Goal: Find contact information: Find contact information

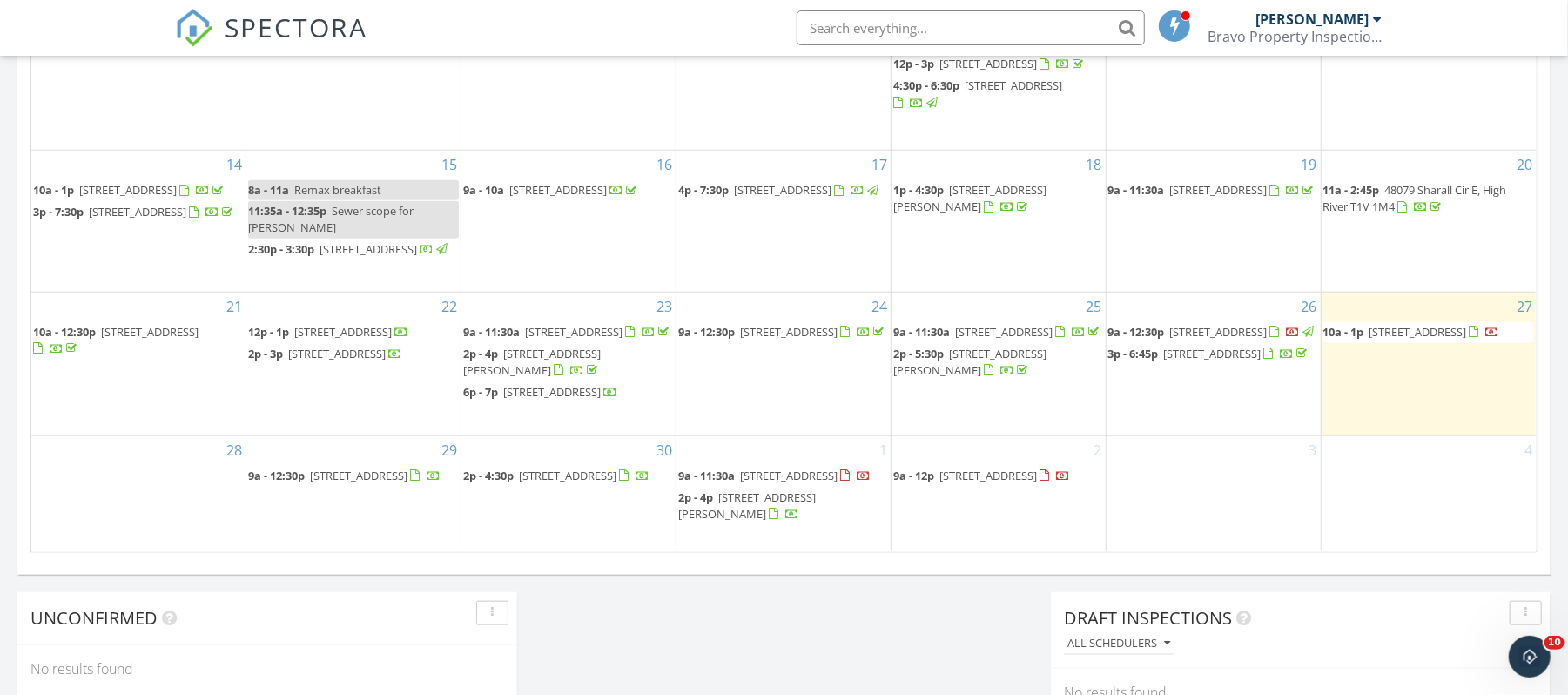
scroll to position [1620, 1604]
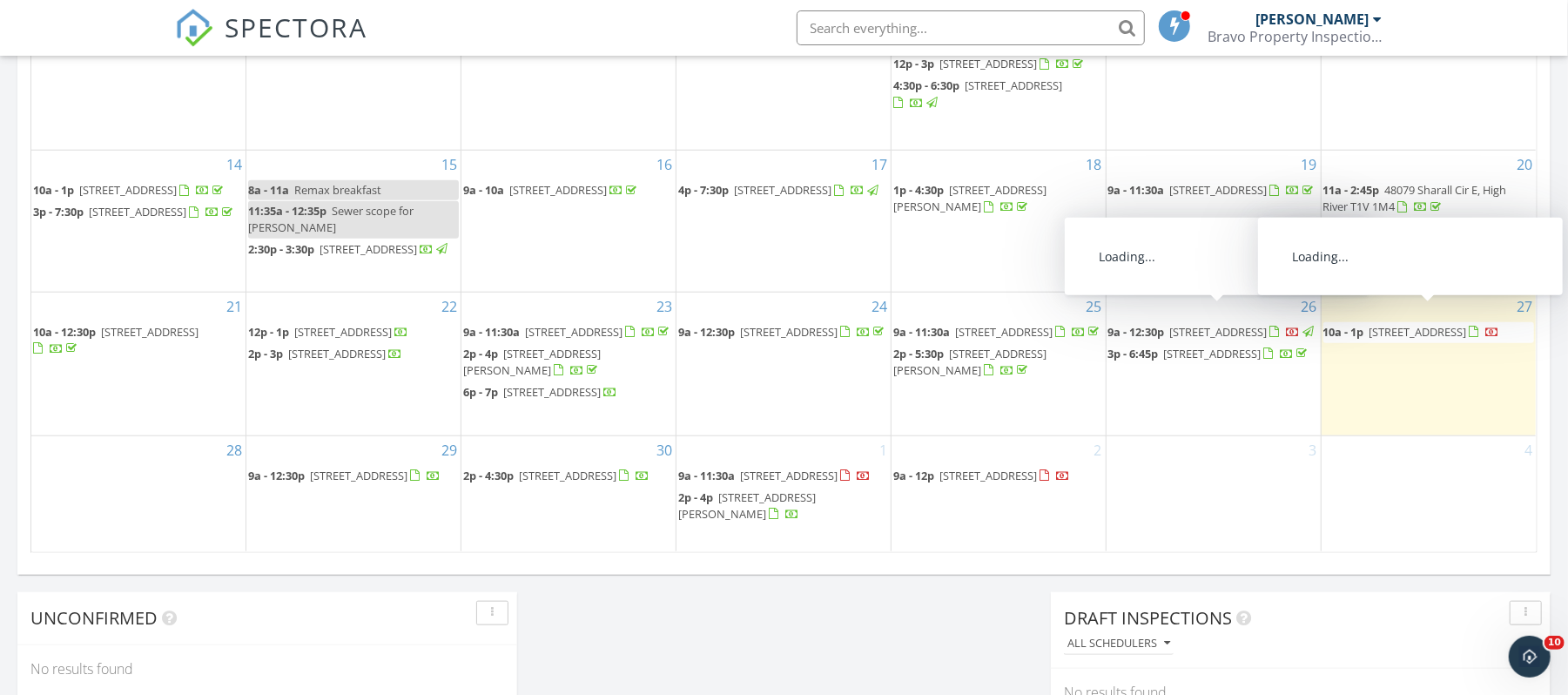
click at [1470, 324] on span "10a - 1p [STREET_ADDRESS]" at bounding box center [1411, 333] width 177 height 17
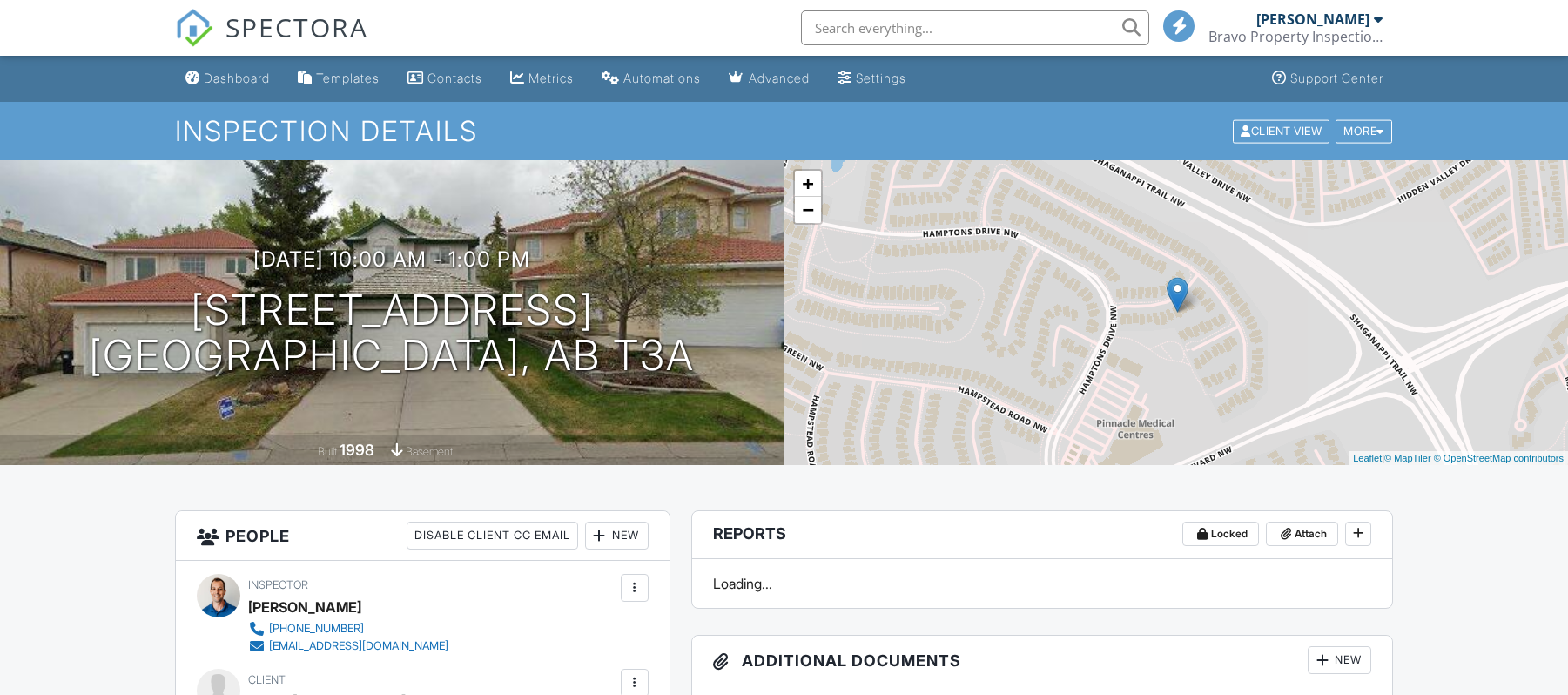
scroll to position [348, 0]
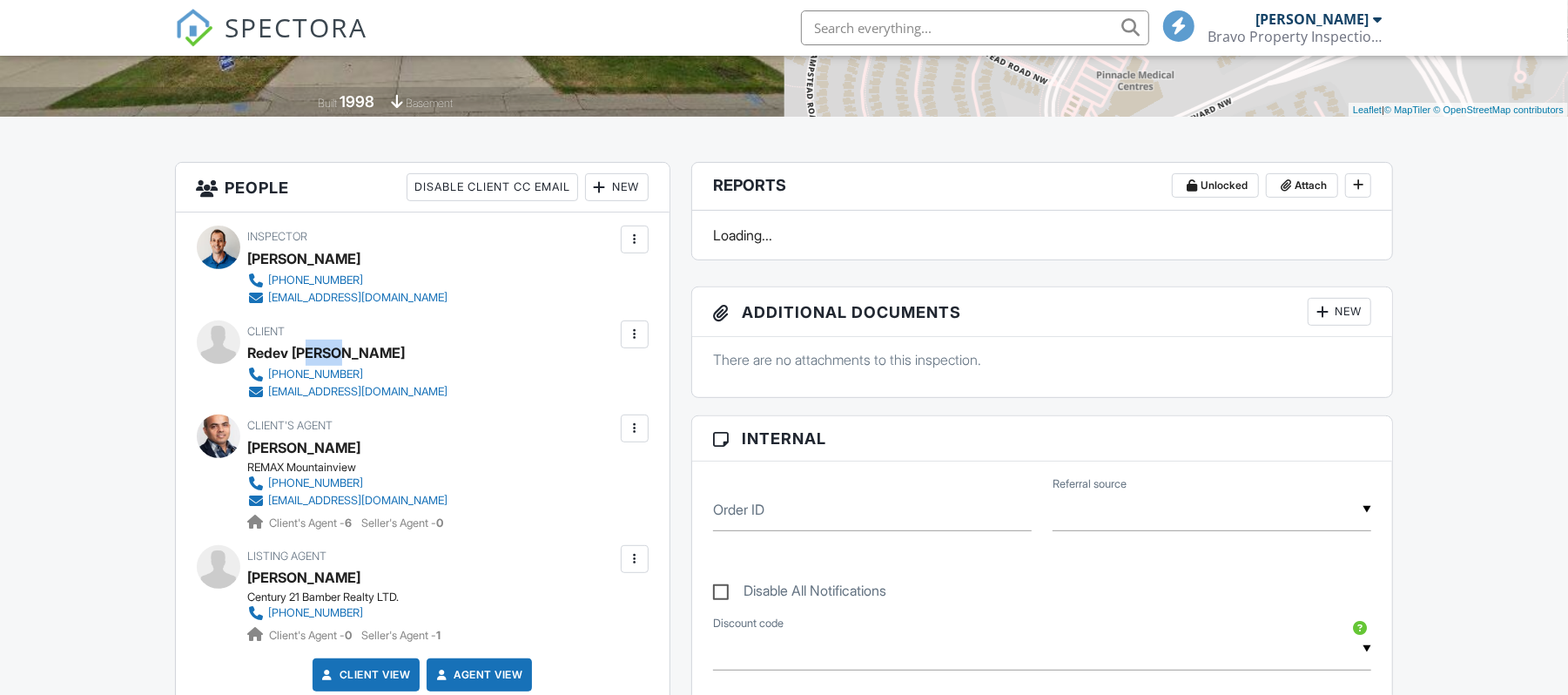
drag, startPoint x: 311, startPoint y: 349, endPoint x: 297, endPoint y: 348, distance: 14.0
click at [297, 348] on div "Redev Batish" at bounding box center [354, 352] width 214 height 26
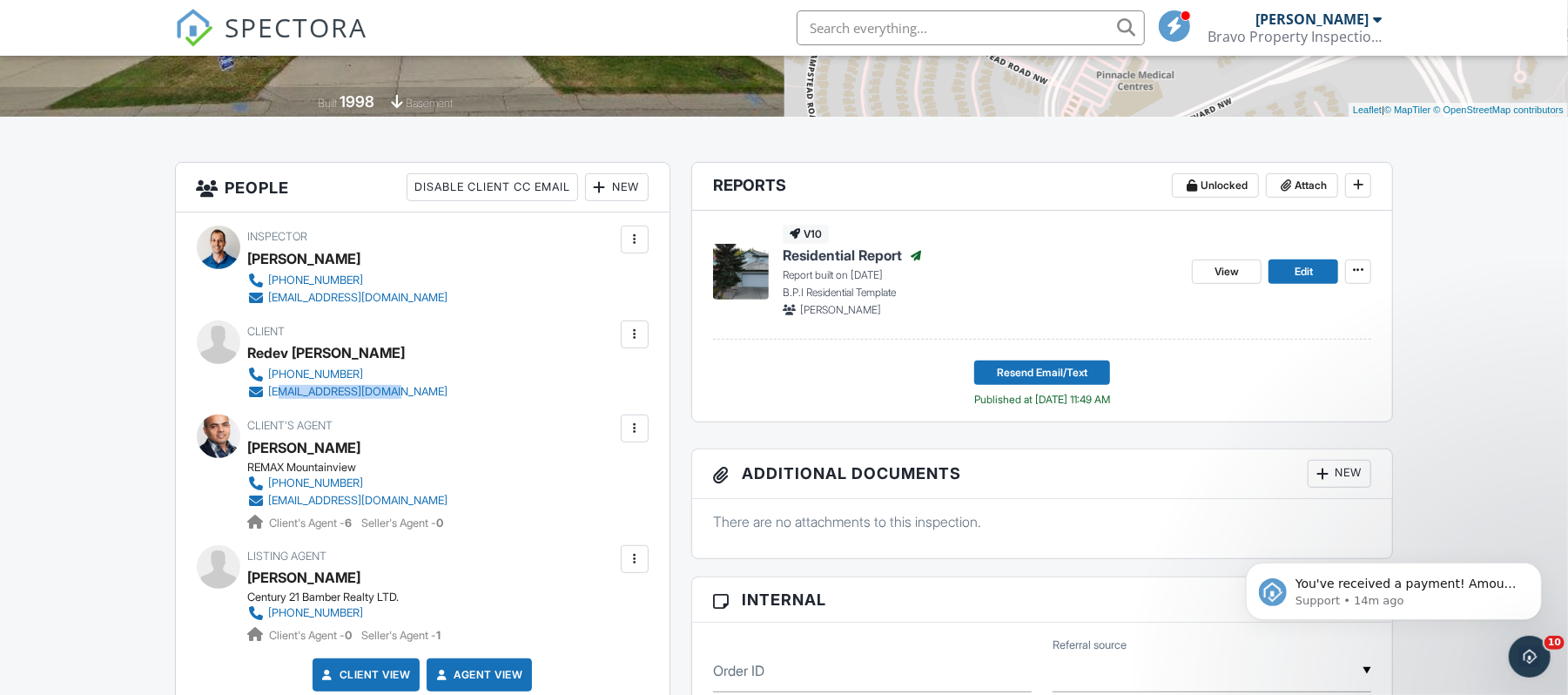
scroll to position [0, 0]
drag, startPoint x: 412, startPoint y: 391, endPoint x: 266, endPoint y: 384, distance: 146.2
click at [266, 384] on div "587-859-7188 redevpramod@gmail.com" at bounding box center [354, 383] width 214 height 35
copy link "redevpramod@gmail.com"
drag, startPoint x: 414, startPoint y: 368, endPoint x: 265, endPoint y: 371, distance: 149.0
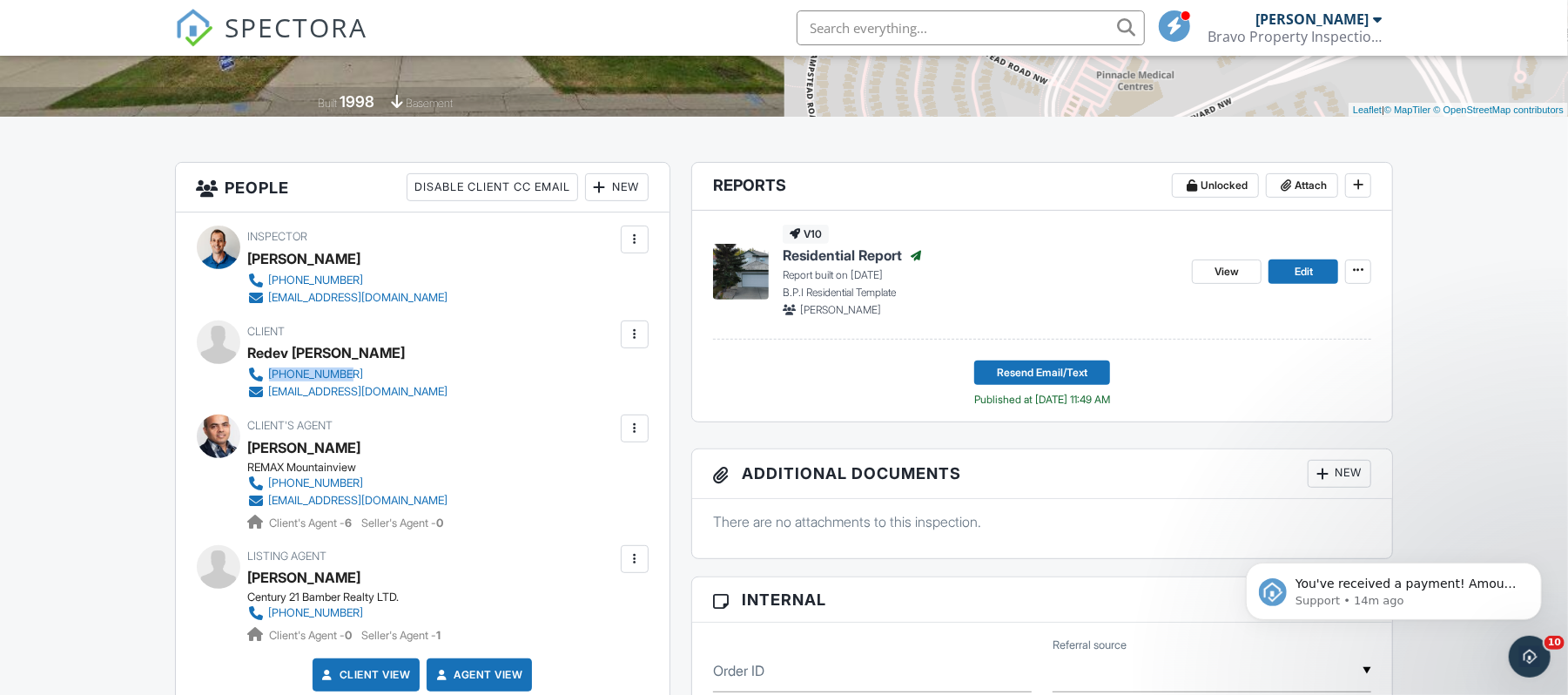
click at [265, 371] on div "587-859-7188 redevpramod@gmail.com" at bounding box center [354, 383] width 214 height 35
copy link "587-859-7188"
drag, startPoint x: 289, startPoint y: 349, endPoint x: 248, endPoint y: 349, distance: 41.0
click at [248, 349] on div "Redev Batish" at bounding box center [326, 352] width 158 height 26
copy div "Redev"
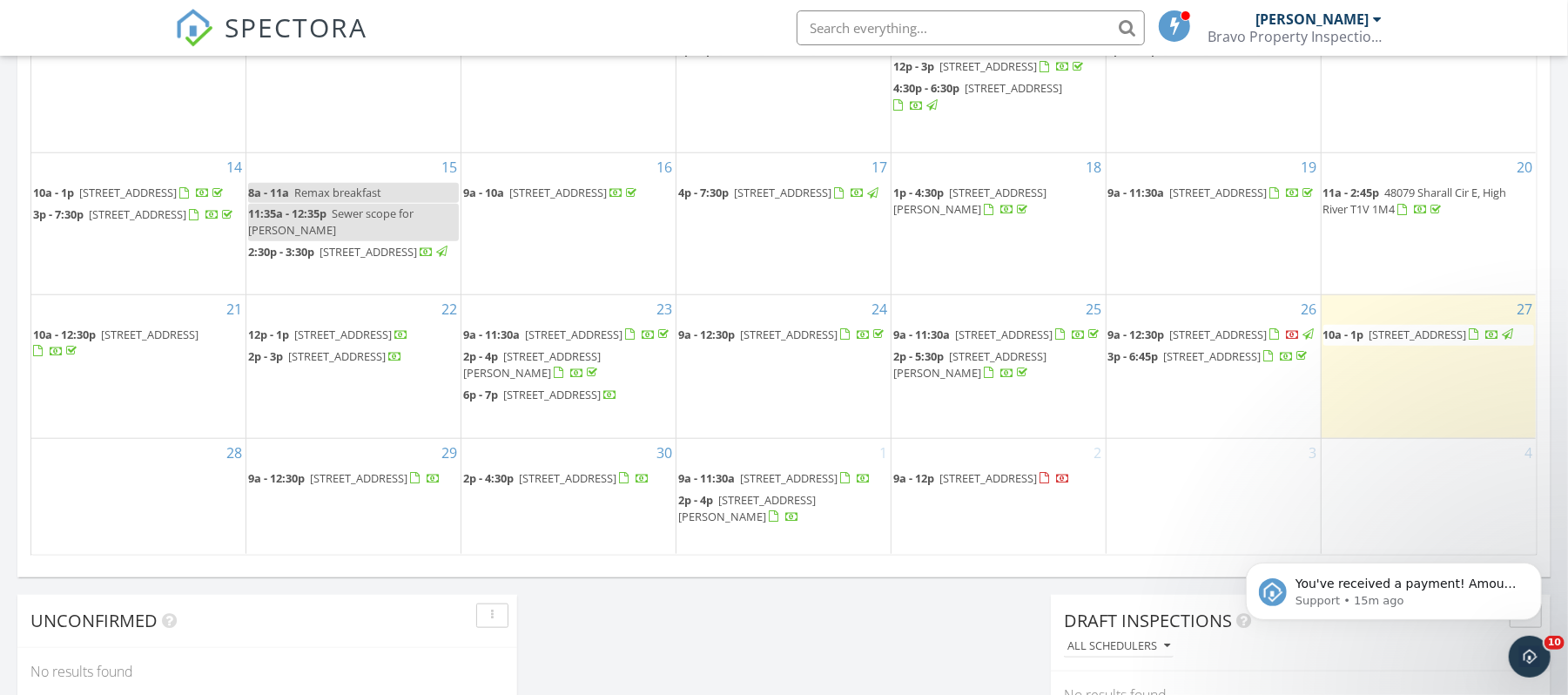
scroll to position [1044, 0]
